Goal: Information Seeking & Learning: Learn about a topic

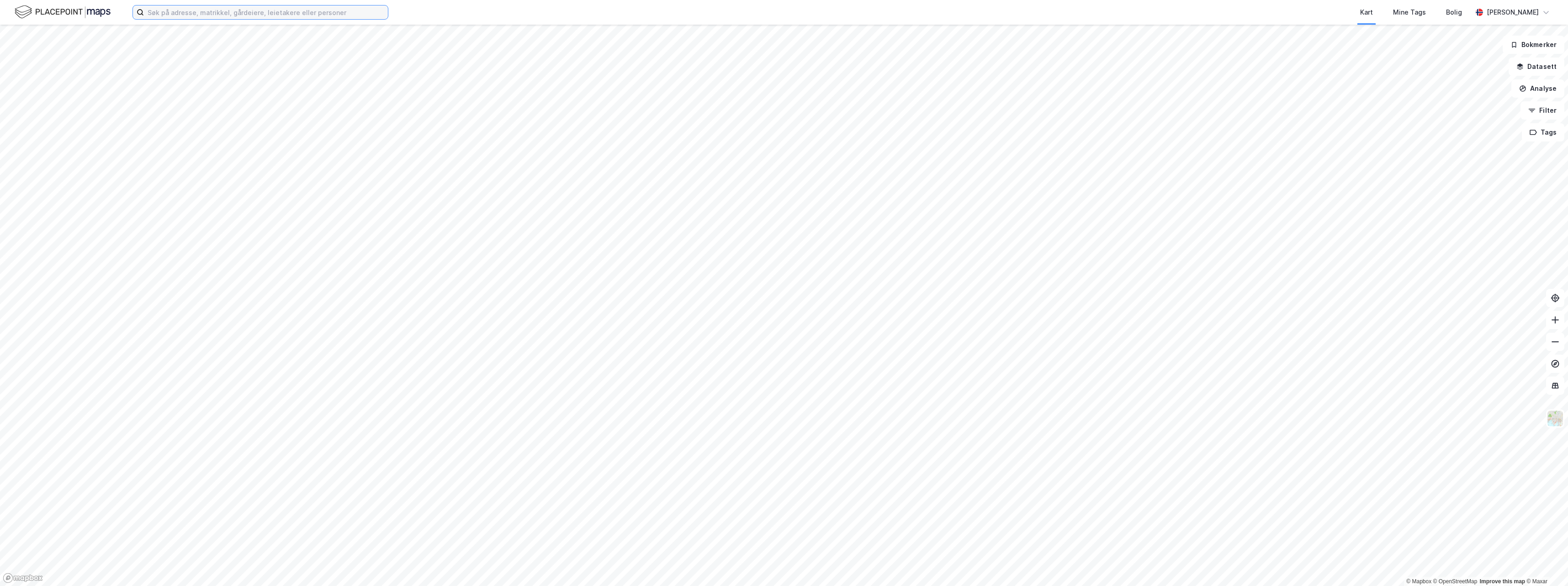
click at [231, 11] on input at bounding box center [266, 12] width 244 height 14
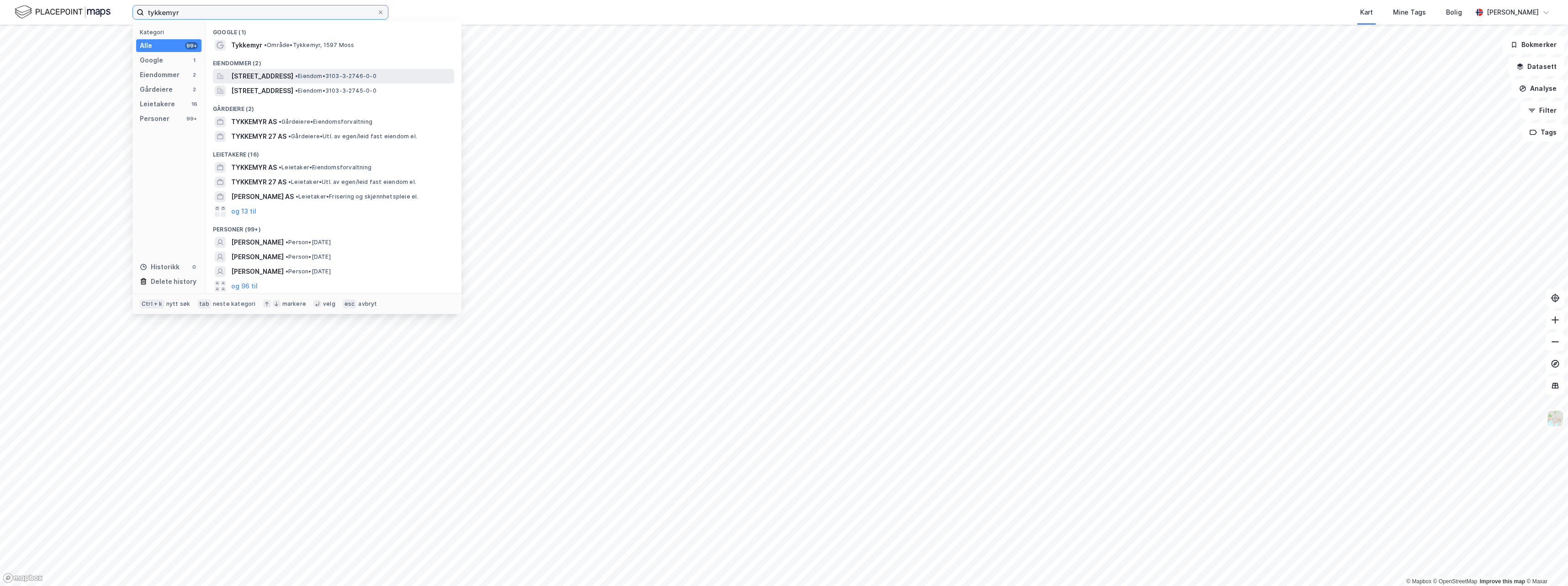
type input "tykkemyr"
click at [274, 75] on span "[STREET_ADDRESS]" at bounding box center [262, 76] width 62 height 11
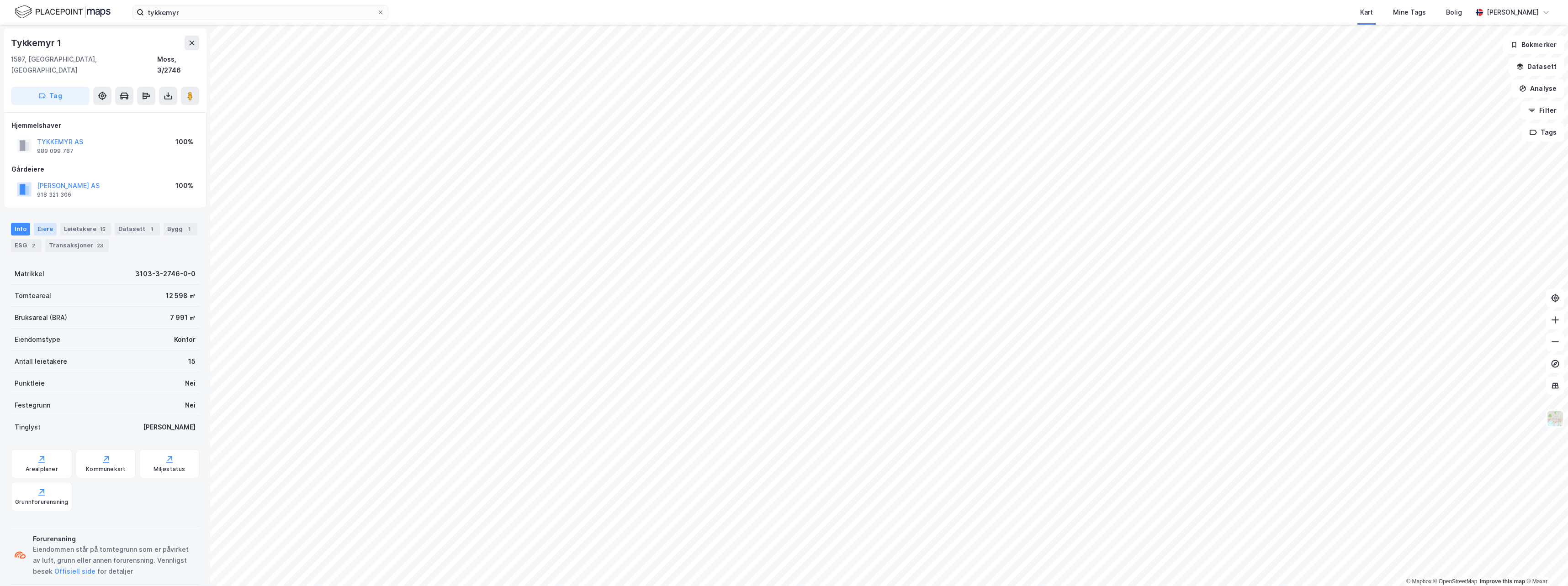
click at [47, 223] on div "Eiere" at bounding box center [44, 229] width 23 height 13
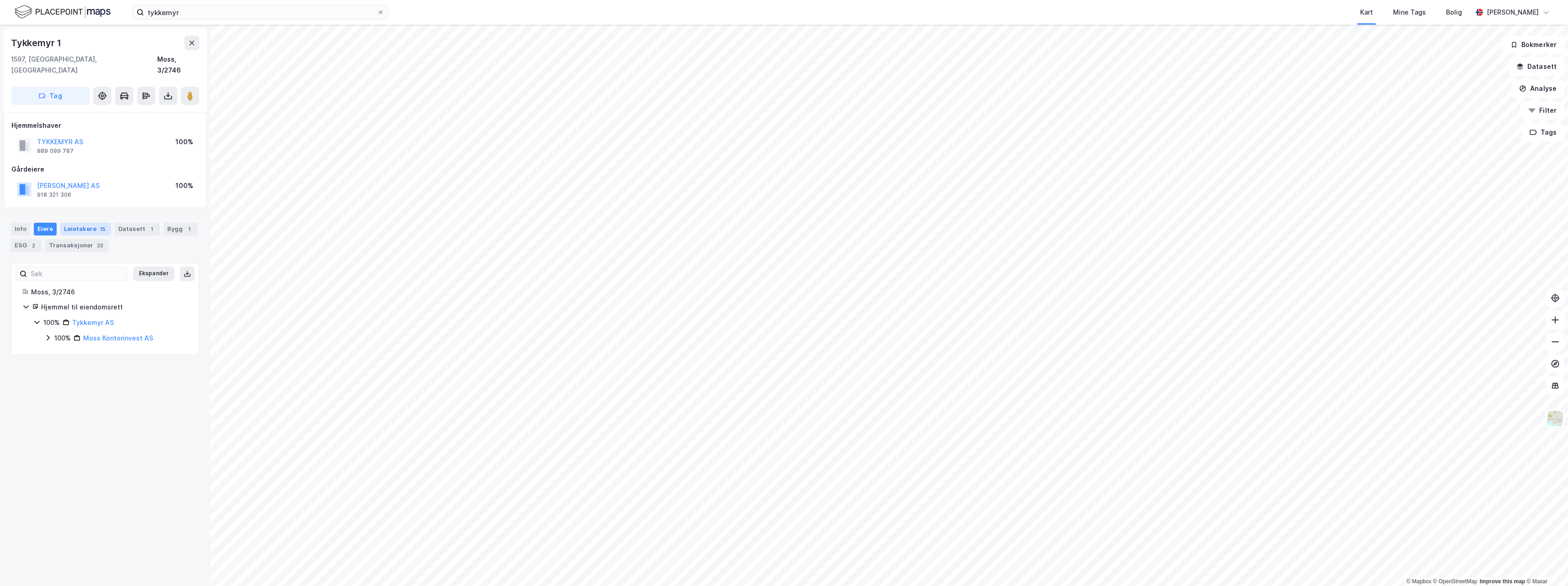
click at [77, 223] on div "Leietakere 15" at bounding box center [86, 229] width 51 height 13
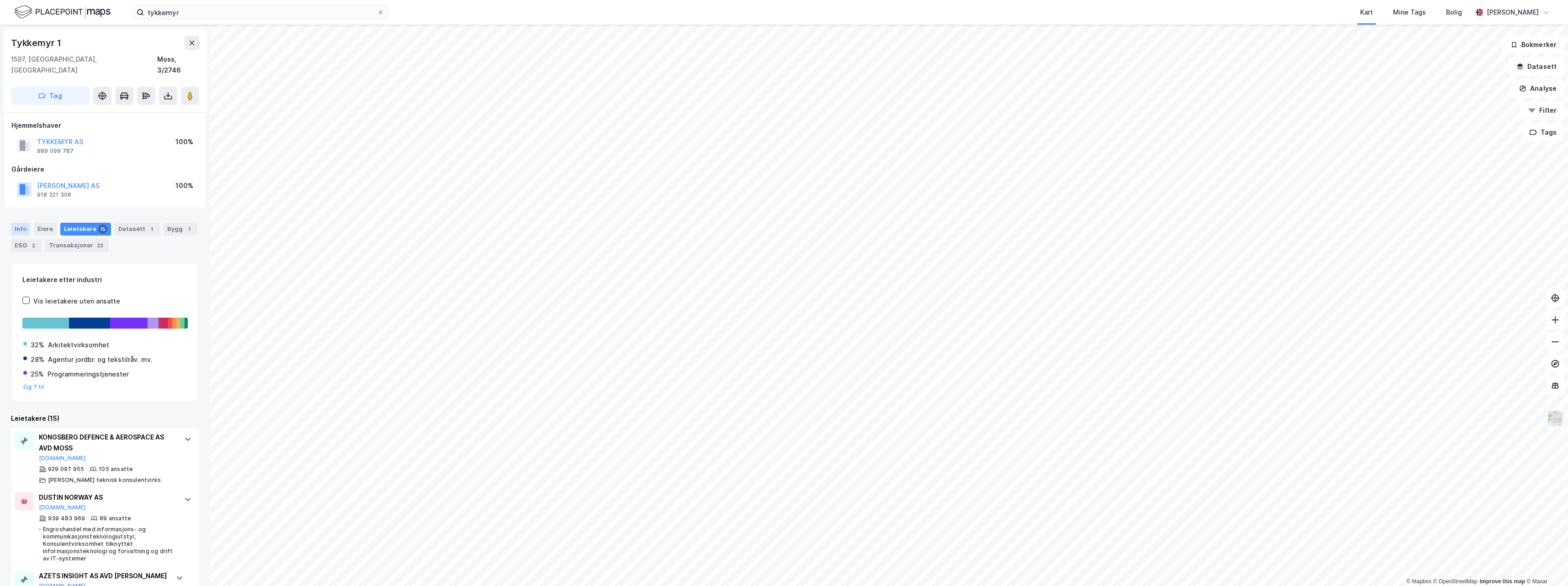
click at [26, 223] on div "Info" at bounding box center [21, 229] width 19 height 13
